Goal: Task Accomplishment & Management: Manage account settings

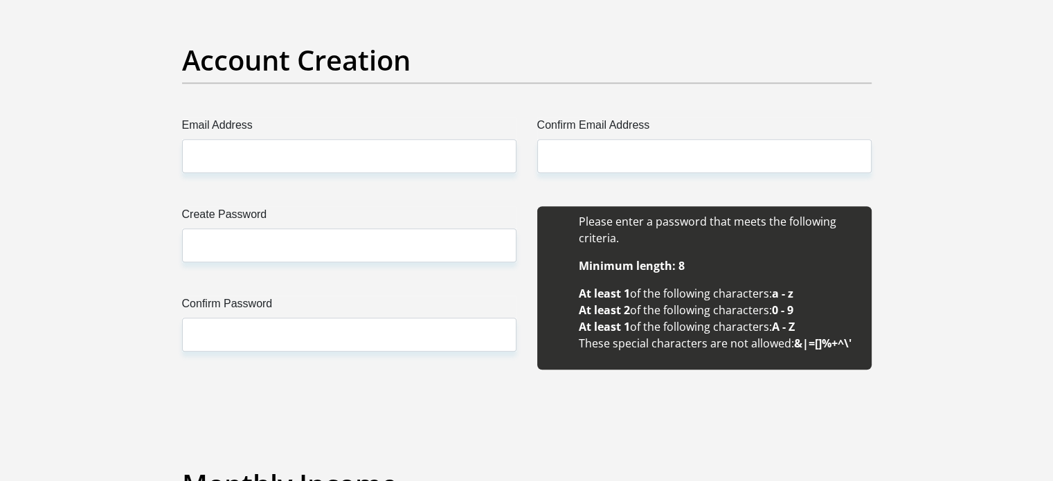
scroll to position [969, 0]
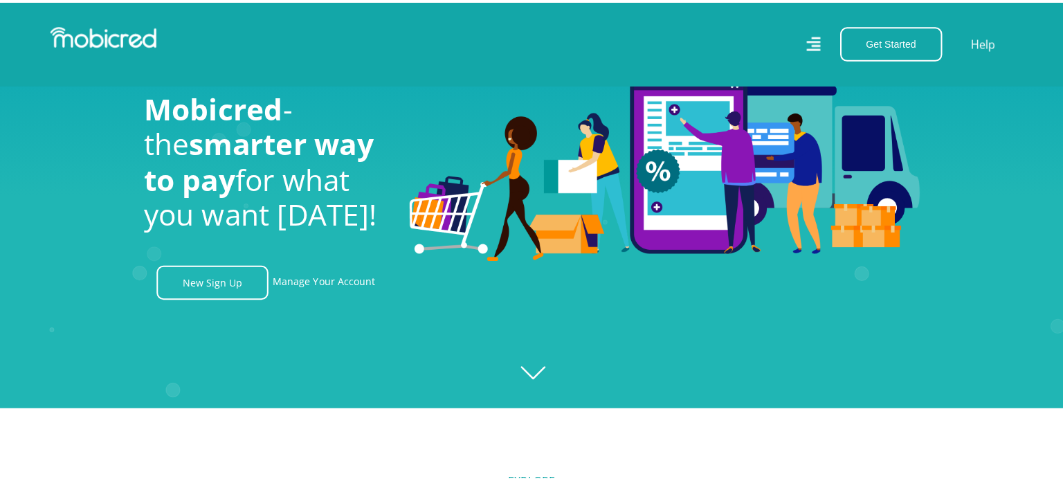
scroll to position [69, 0]
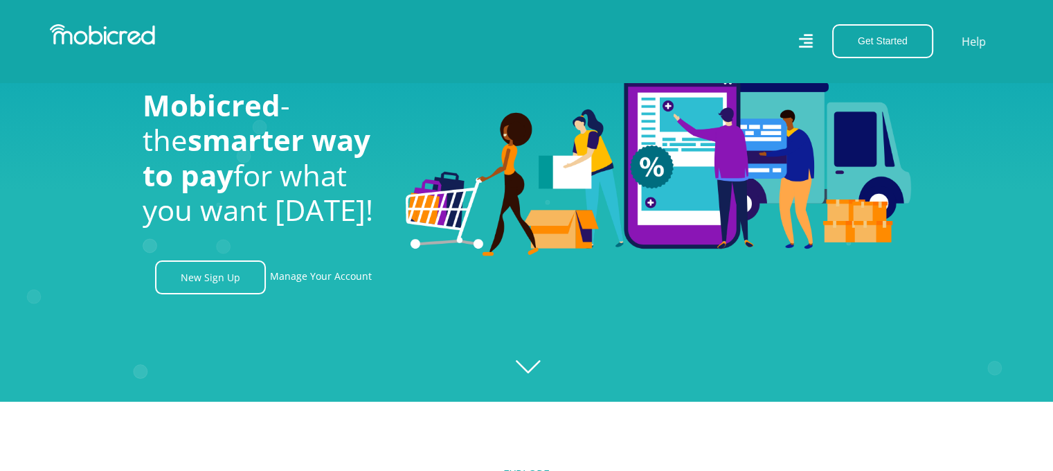
click at [807, 35] on icon at bounding box center [805, 41] width 14 height 14
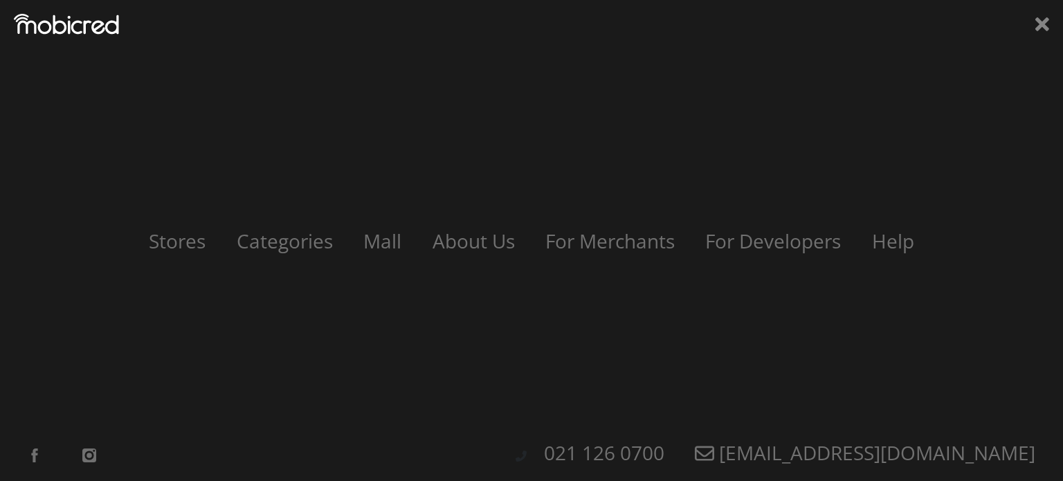
scroll to position [0, 2564]
click at [1036, 20] on icon at bounding box center [1043, 24] width 14 height 21
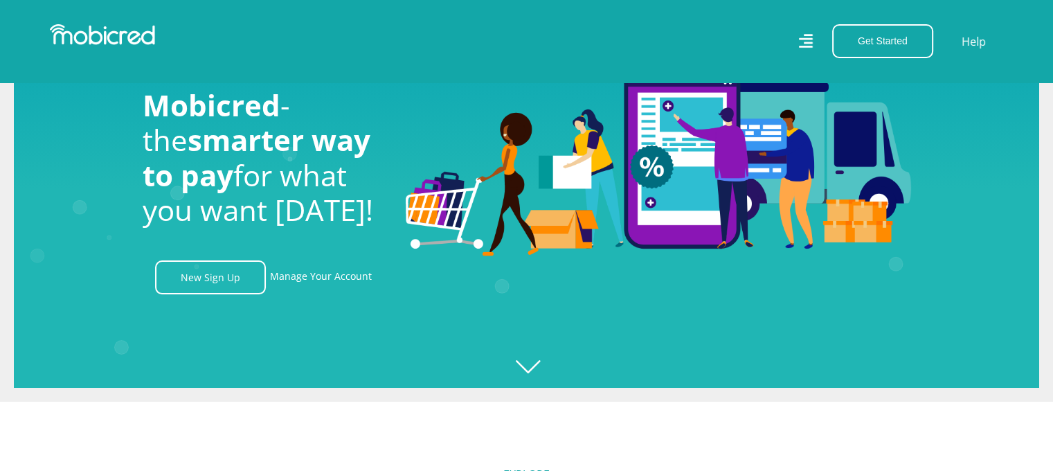
scroll to position [0, 3157]
click at [350, 278] on link "Manage Your Account" at bounding box center [321, 277] width 102 height 34
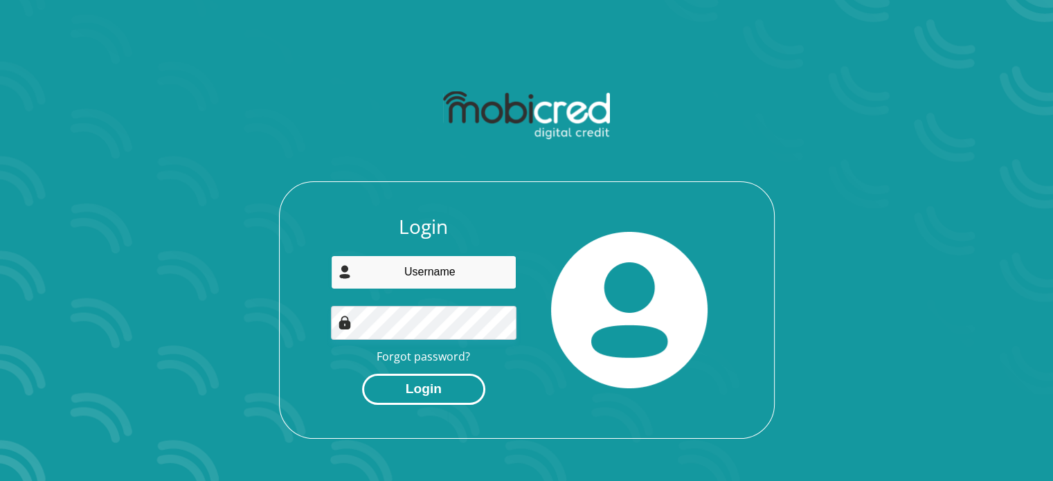
type input "[EMAIL_ADDRESS][DOMAIN_NAME]"
click at [429, 387] on button "Login" at bounding box center [423, 389] width 123 height 31
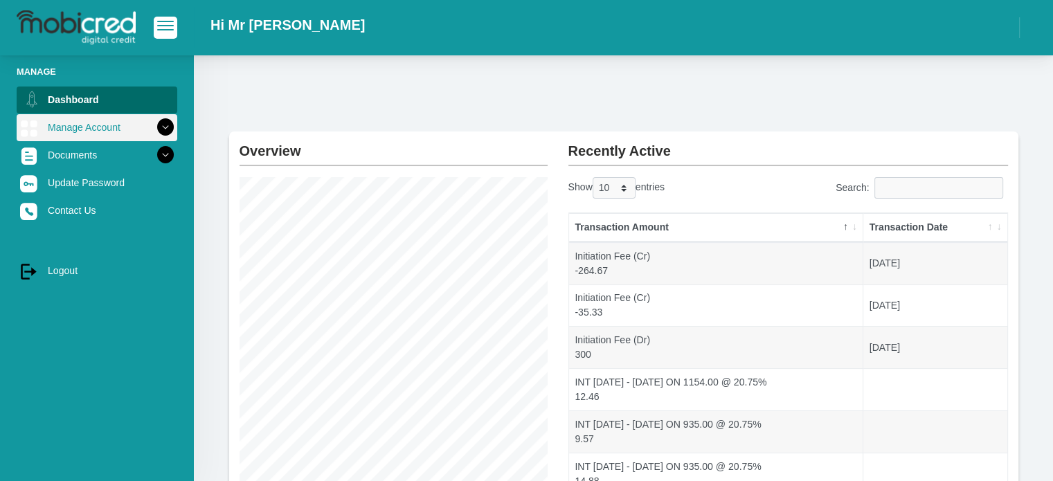
click at [100, 138] on link "Manage Account" at bounding box center [97, 127] width 161 height 26
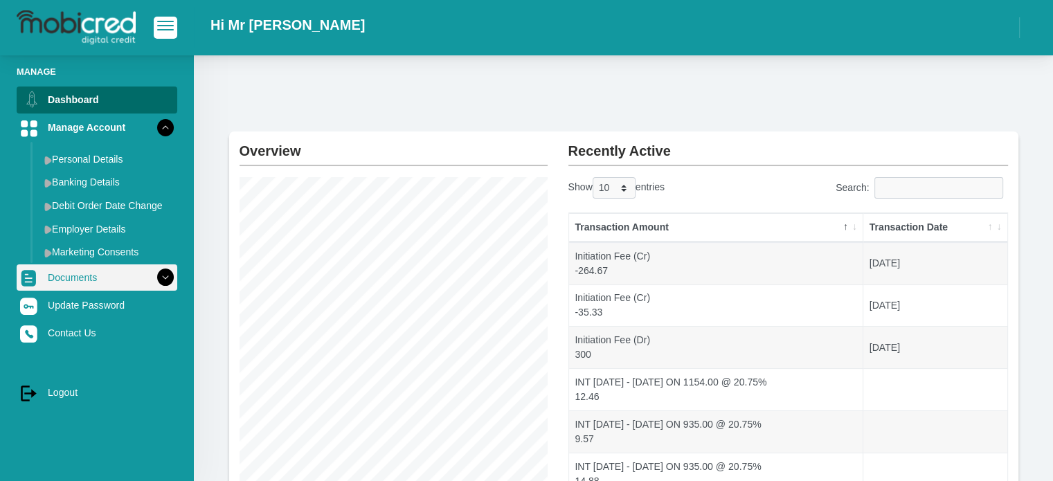
click at [90, 287] on link "Documents" at bounding box center [97, 277] width 161 height 26
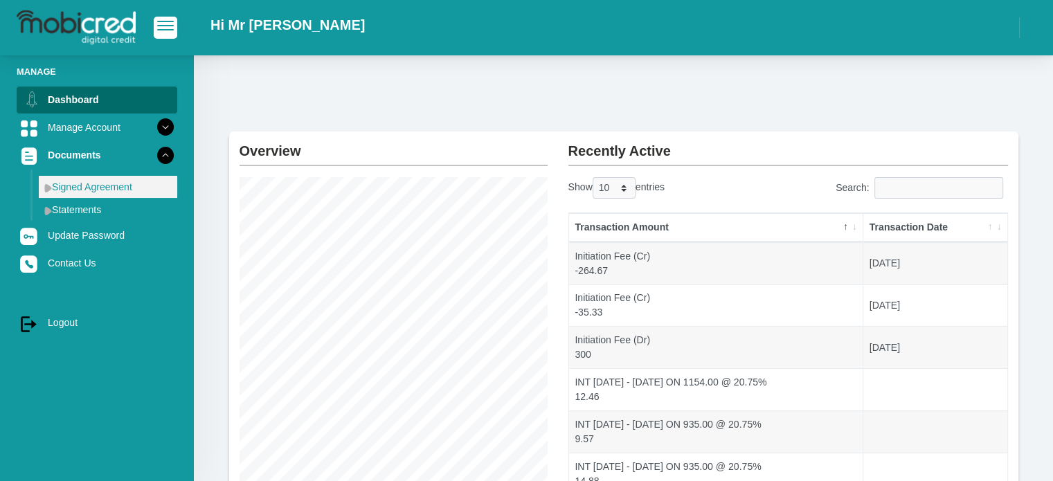
click at [86, 188] on link "Signed Agreement" at bounding box center [108, 187] width 138 height 22
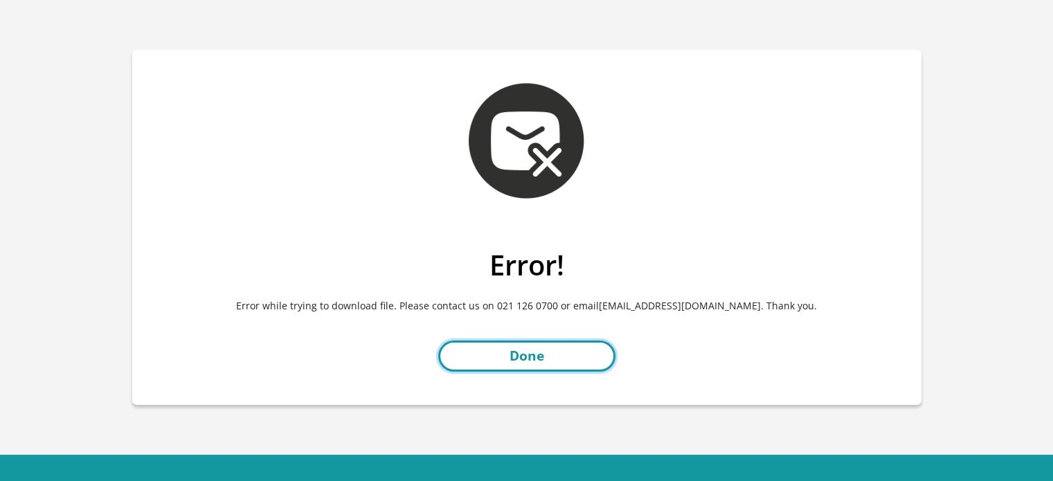
click at [513, 352] on link "Done" at bounding box center [526, 356] width 177 height 31
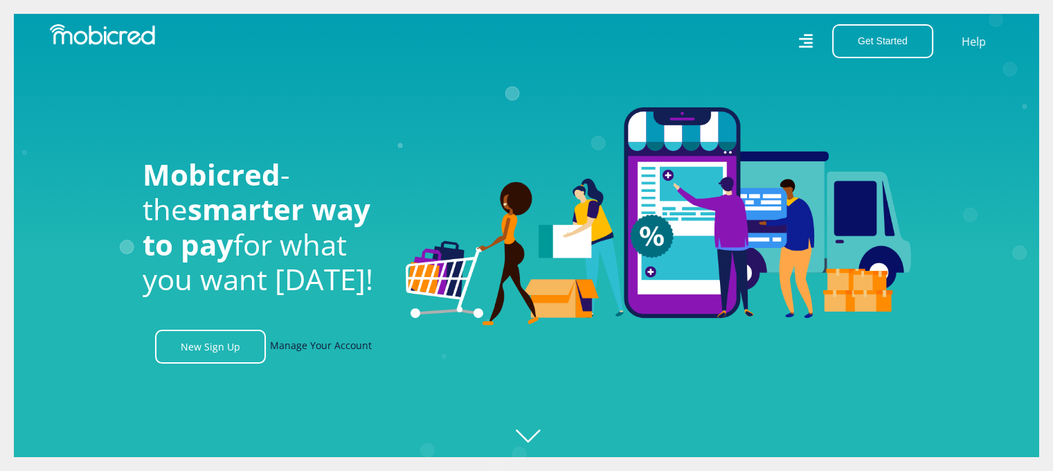
click at [300, 349] on link "Manage Your Account" at bounding box center [321, 347] width 102 height 34
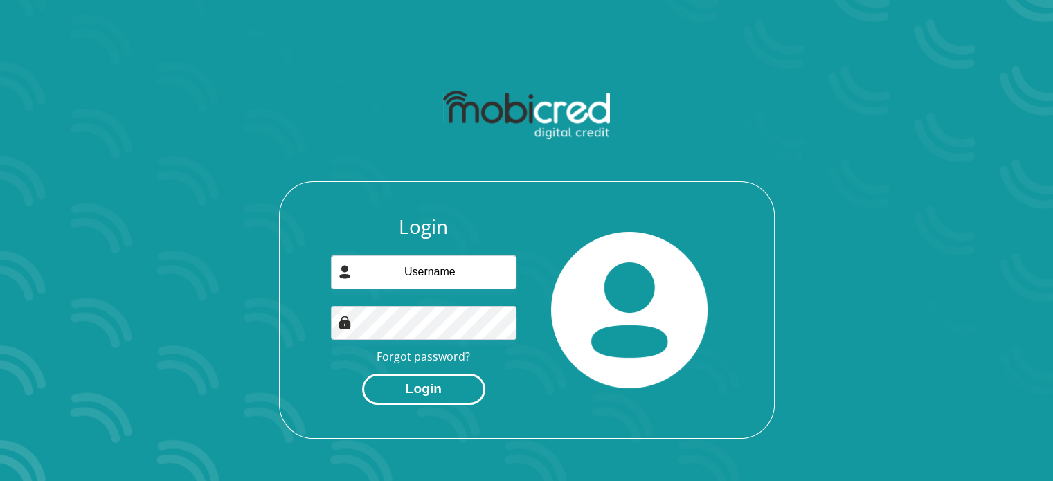
type input "ariel.munengwane@dimensiondata.com"
click at [419, 384] on button "Login" at bounding box center [423, 389] width 123 height 31
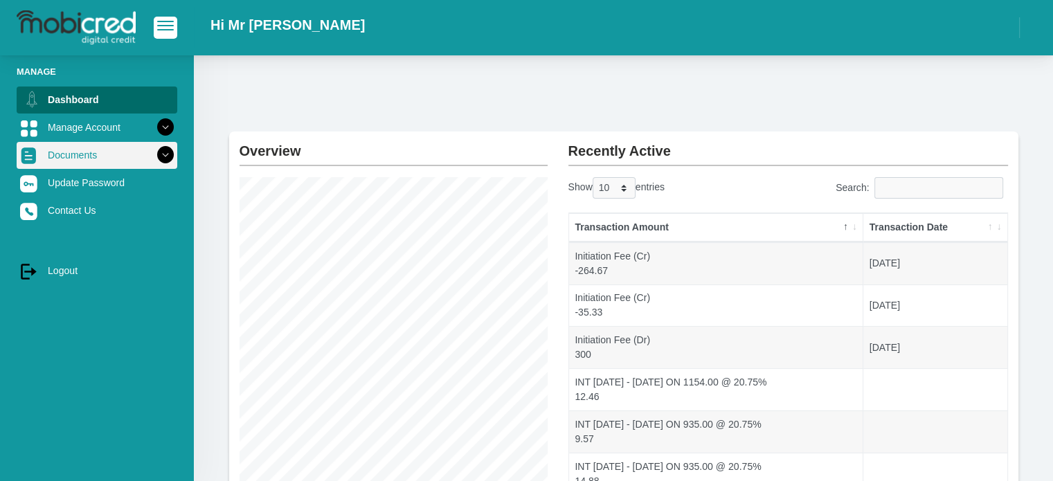
click at [94, 161] on link "Documents" at bounding box center [97, 155] width 161 height 26
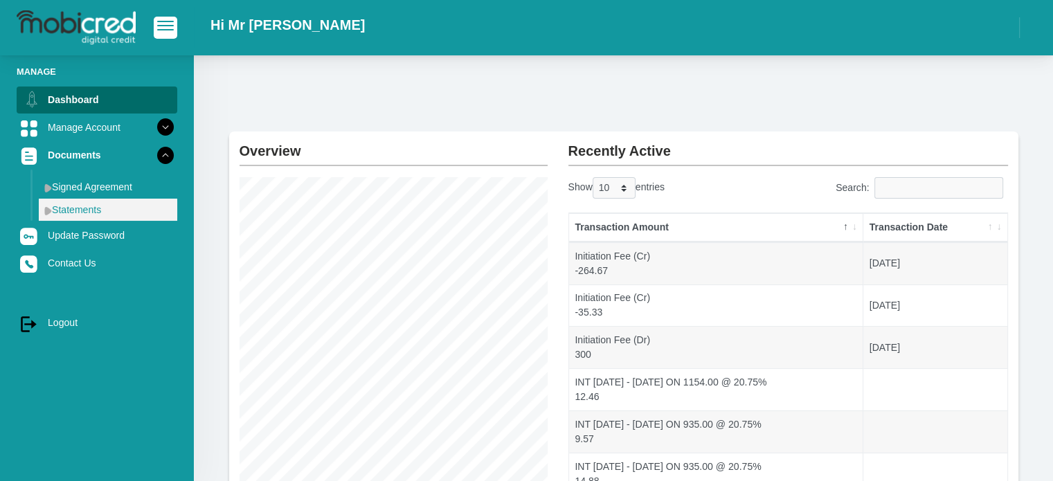
click at [80, 212] on link "Statements" at bounding box center [108, 210] width 138 height 22
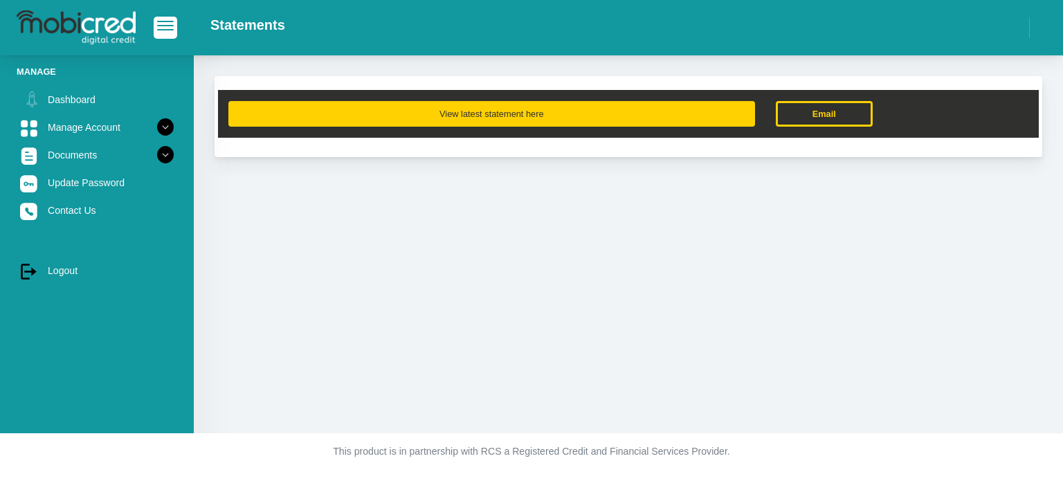
click at [444, 115] on button "View latest statement here" at bounding box center [491, 114] width 527 height 26
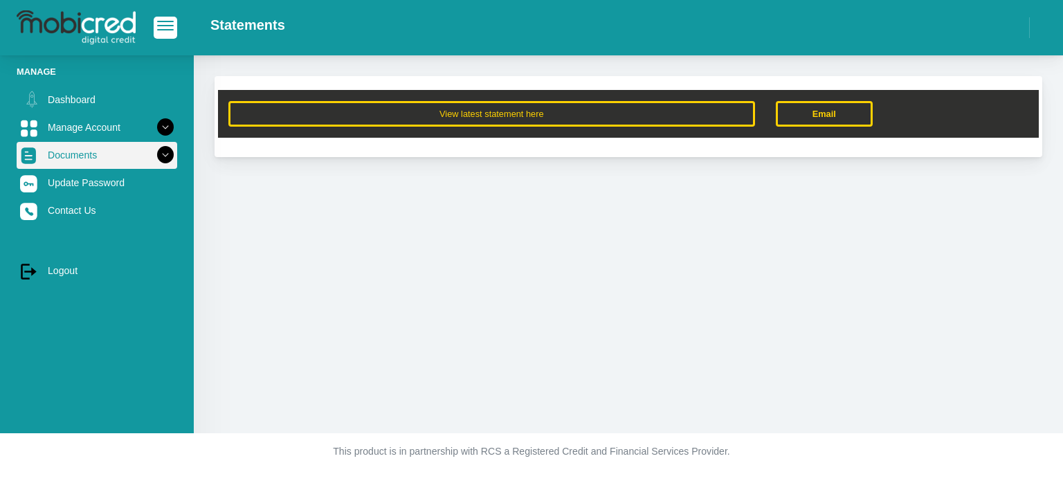
click at [161, 157] on icon at bounding box center [166, 155] width 24 height 24
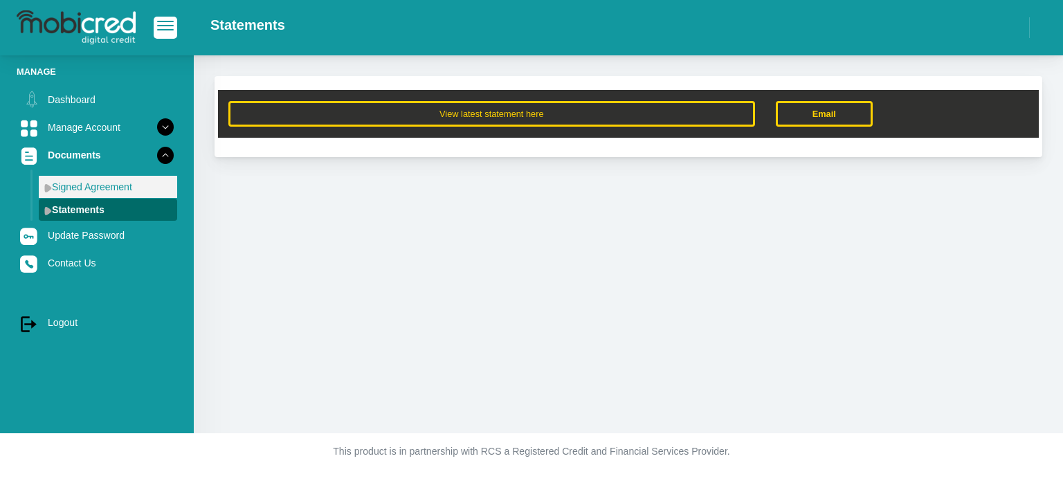
click at [73, 192] on link "Signed Agreement" at bounding box center [108, 187] width 138 height 22
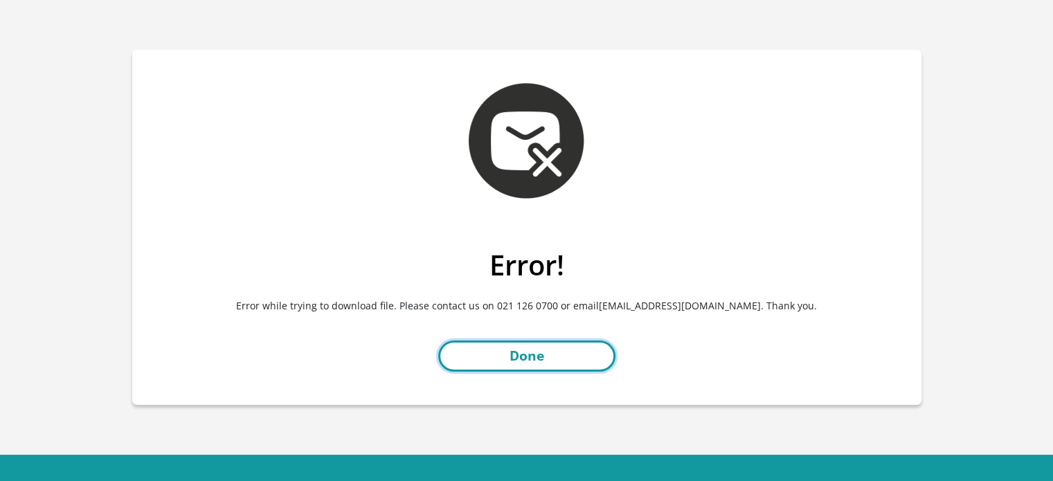
click at [514, 357] on link "Done" at bounding box center [526, 356] width 177 height 31
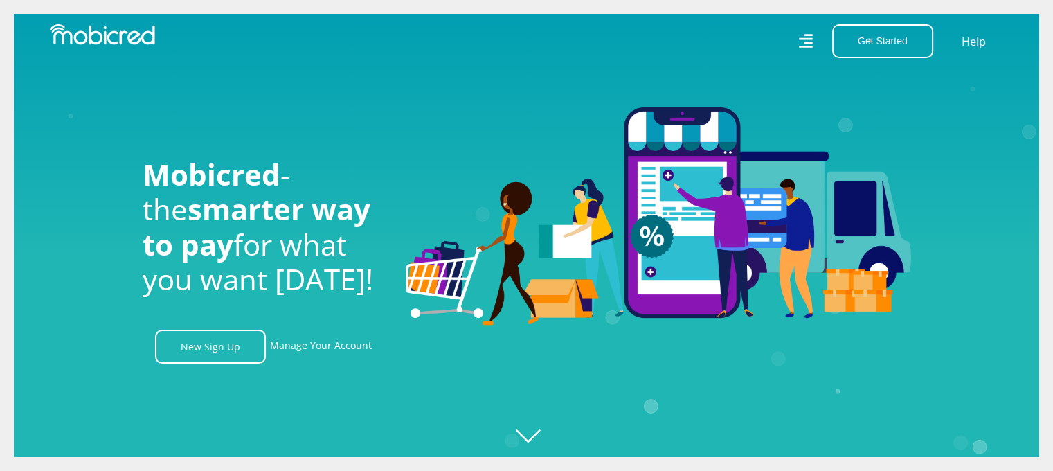
scroll to position [0, 503]
